Goal: Complete application form

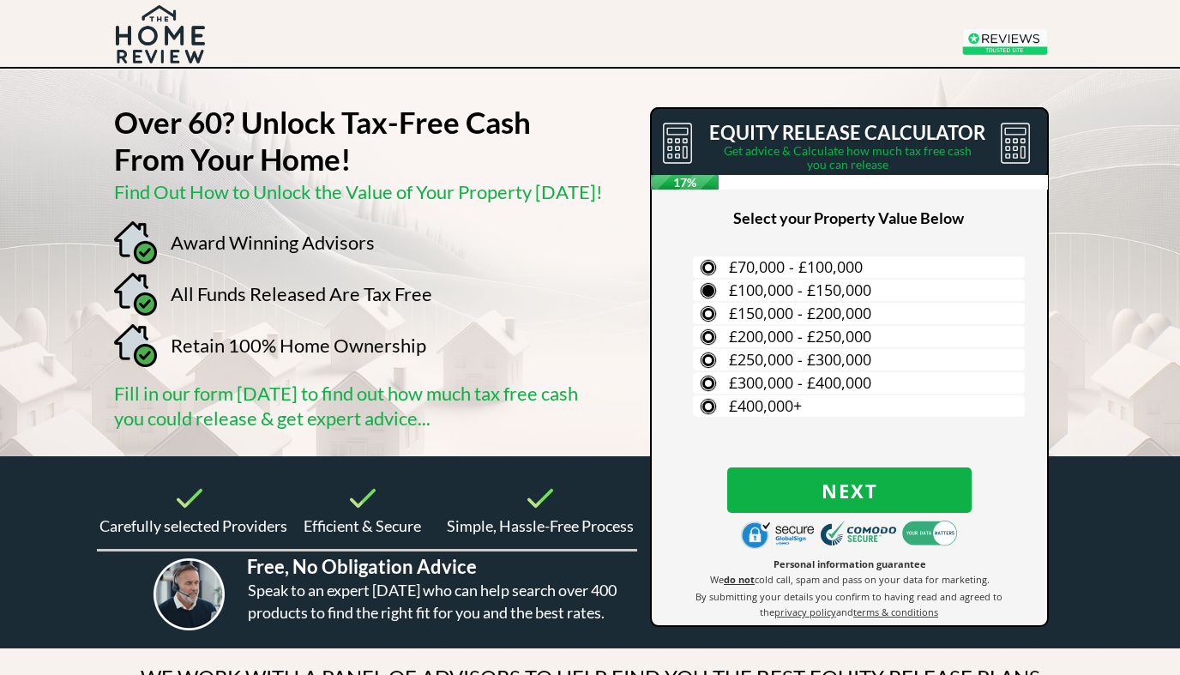
click at [869, 292] on span "£100,000 - £150,000" at bounding box center [800, 290] width 142 height 21
click at [0, 0] on input "£100,000 - £150,000" at bounding box center [0, 0] width 0 height 0
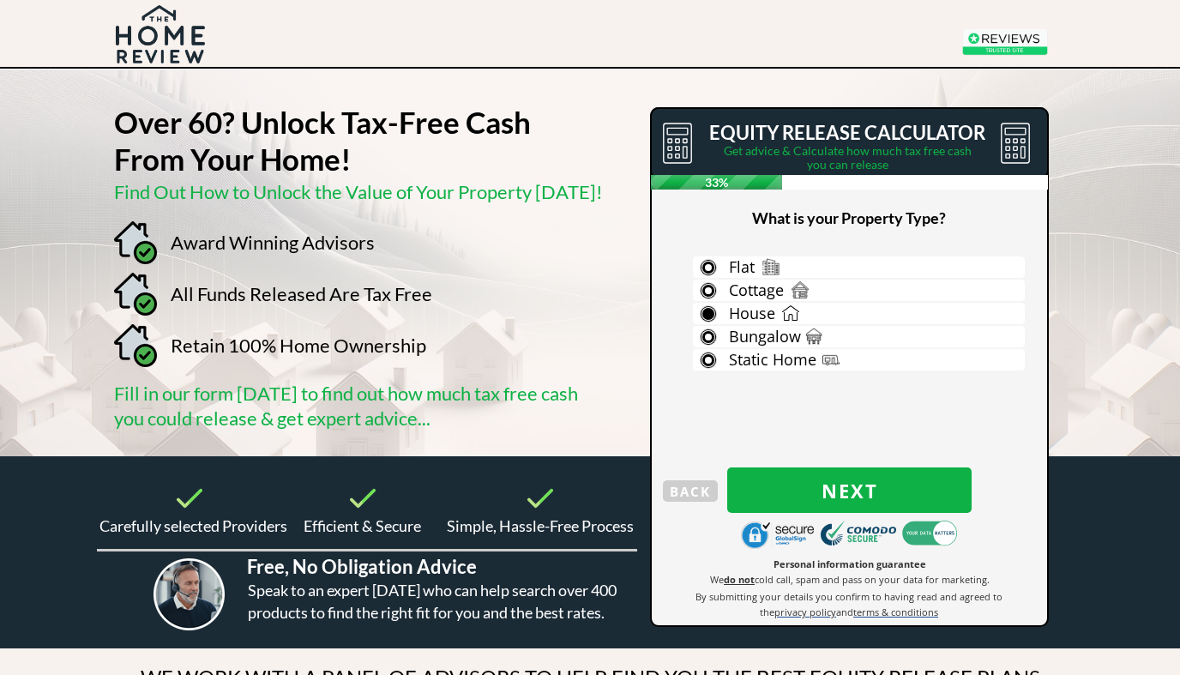
click at [811, 308] on label "House" at bounding box center [859, 313] width 332 height 21
click at [0, 0] on input "House" at bounding box center [0, 0] width 0 height 0
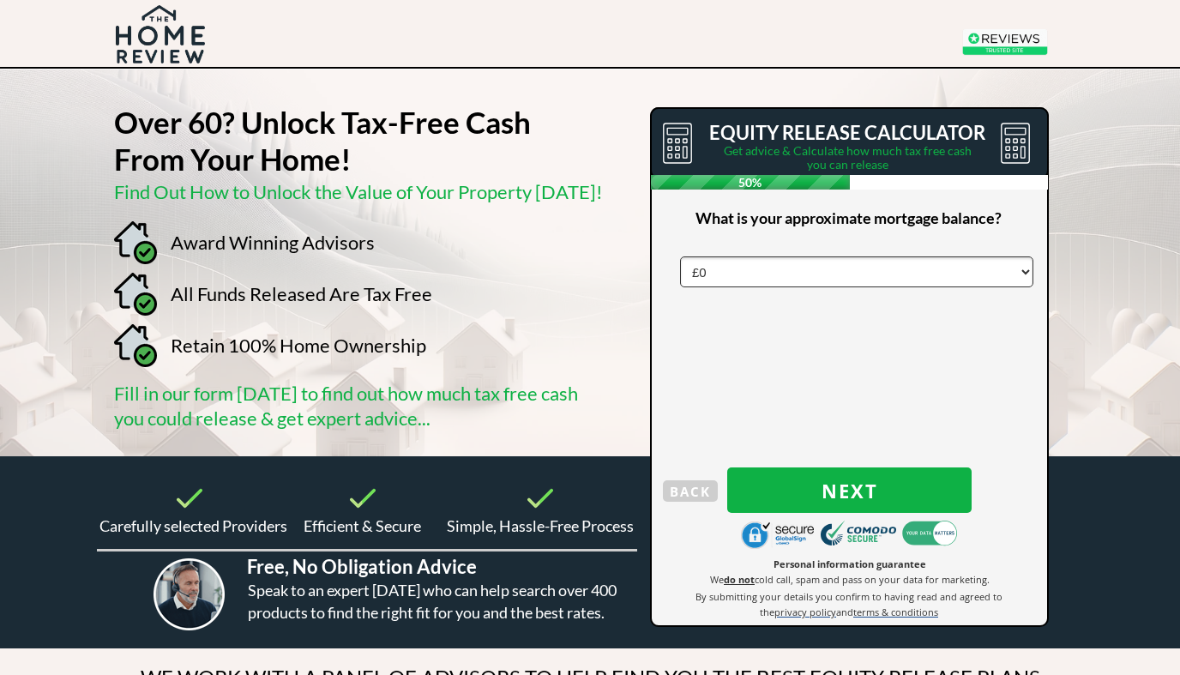
click at [751, 258] on select "£0 £5,000 £10,000 £15,000 £20,000 £25,000 £30,000 £35,000 £40,000 £45,000 £50,0…" at bounding box center [856, 271] width 353 height 31
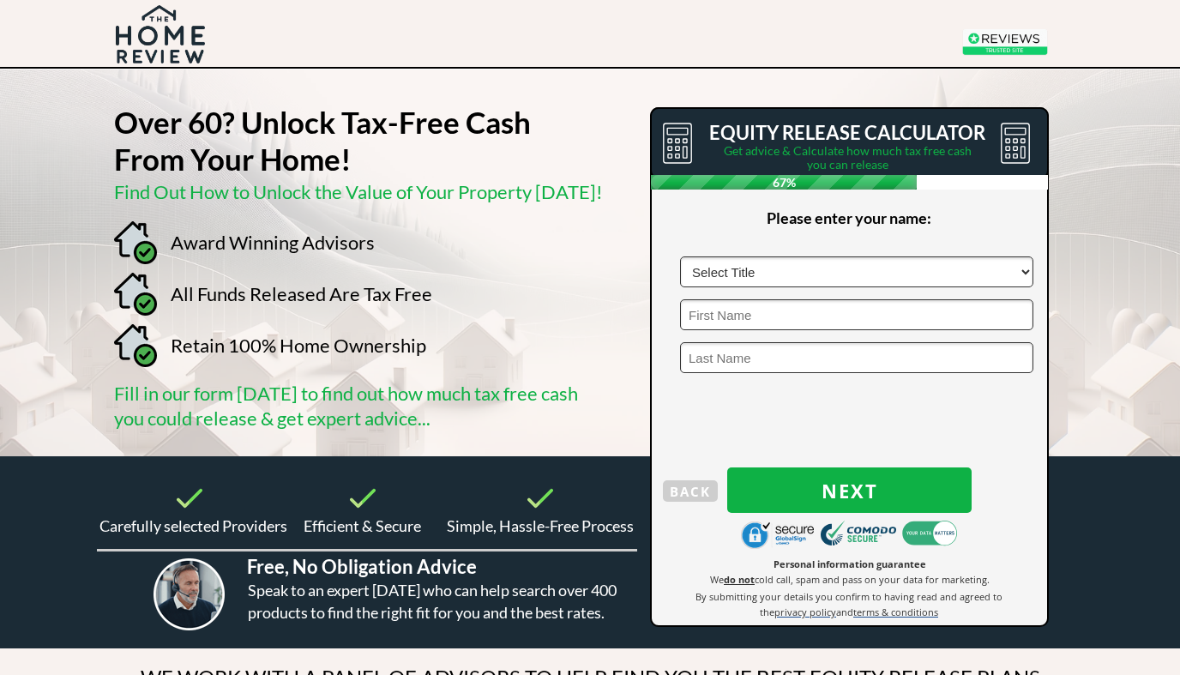
click at [990, 266] on select "Select Title Mr Mrs Ms Miss Dr [PERSON_NAME]" at bounding box center [856, 271] width 353 height 31
select select "Ms"
click at [761, 304] on input "text" at bounding box center [856, 314] width 353 height 31
type input "[PERSON_NAME]"
type input "fishwick"
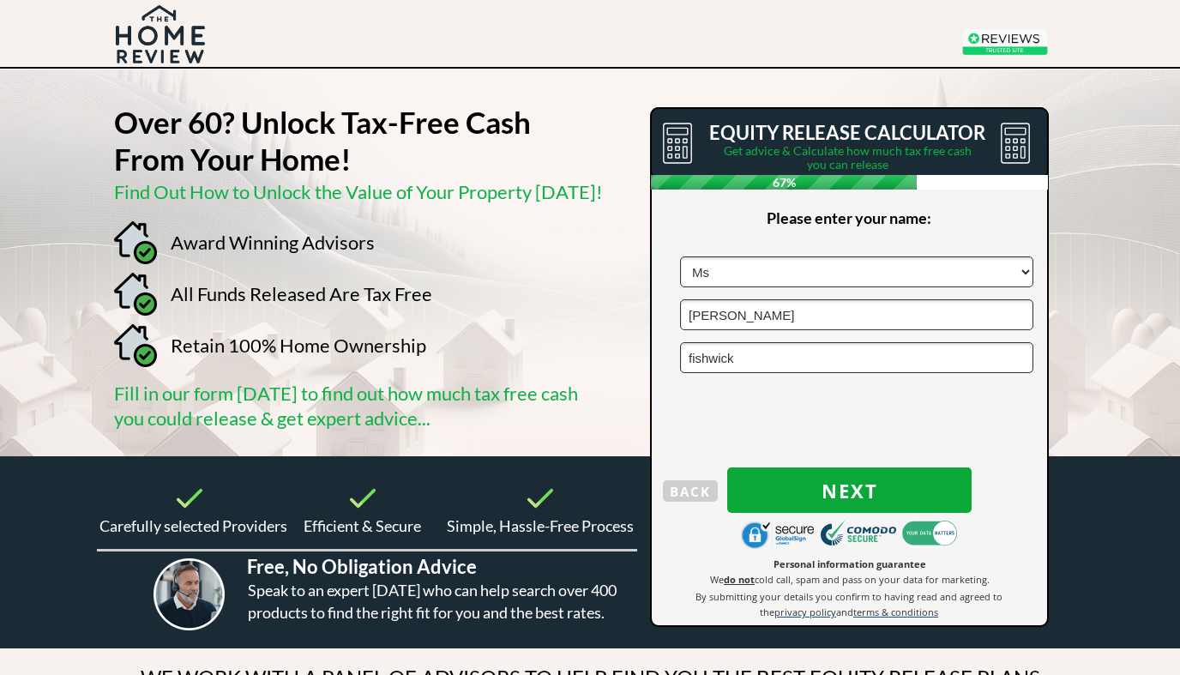
click at [899, 495] on span "Next" at bounding box center [849, 490] width 244 height 22
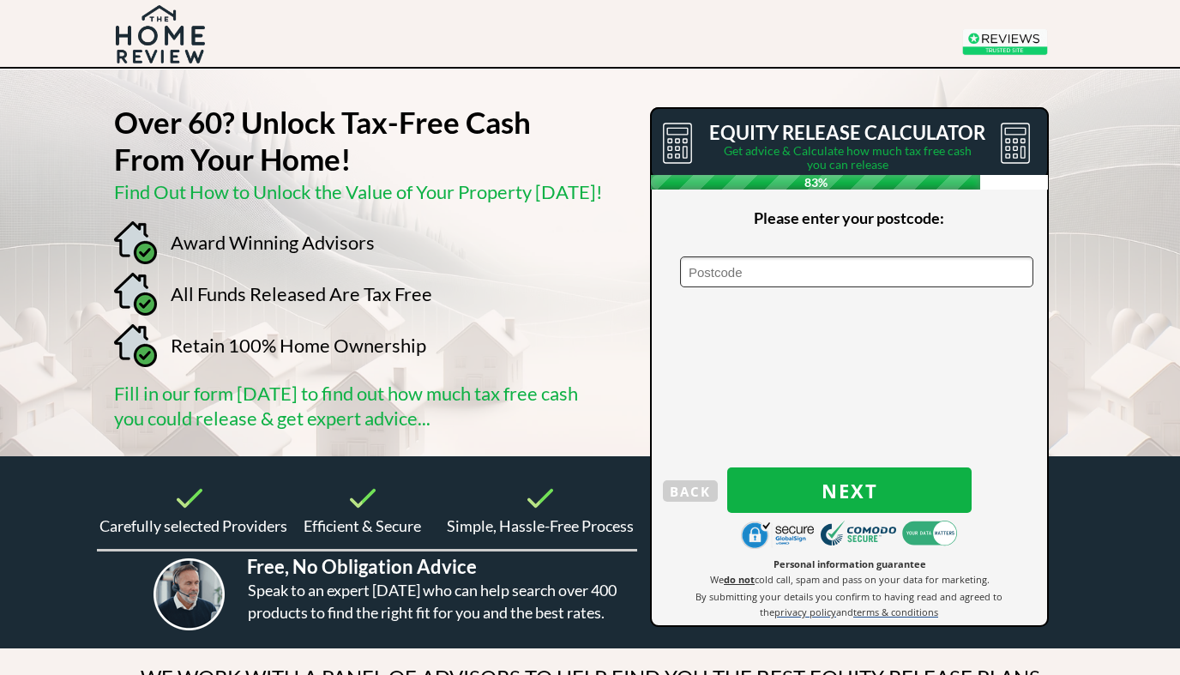
click at [829, 276] on input "text" at bounding box center [856, 271] width 353 height 31
type input "Pr24 1xn"
click at [901, 488] on span "Next" at bounding box center [849, 490] width 244 height 22
